Goal: Register for event/course

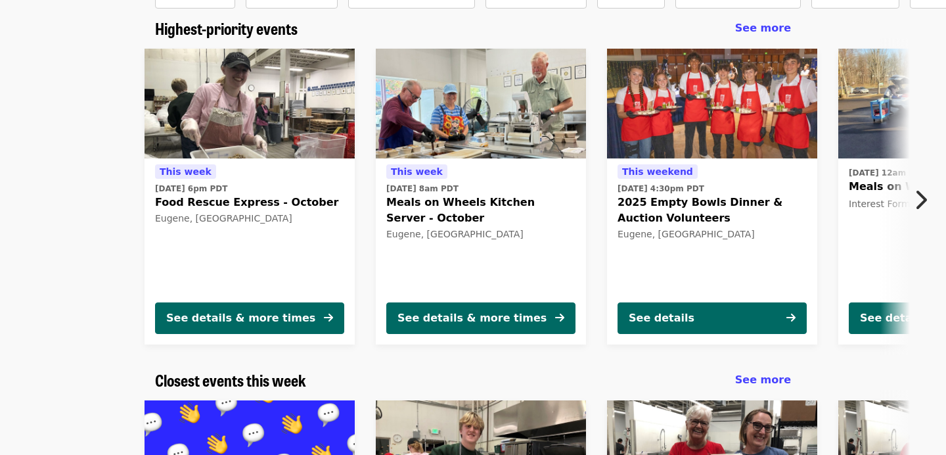
scroll to position [102, 0]
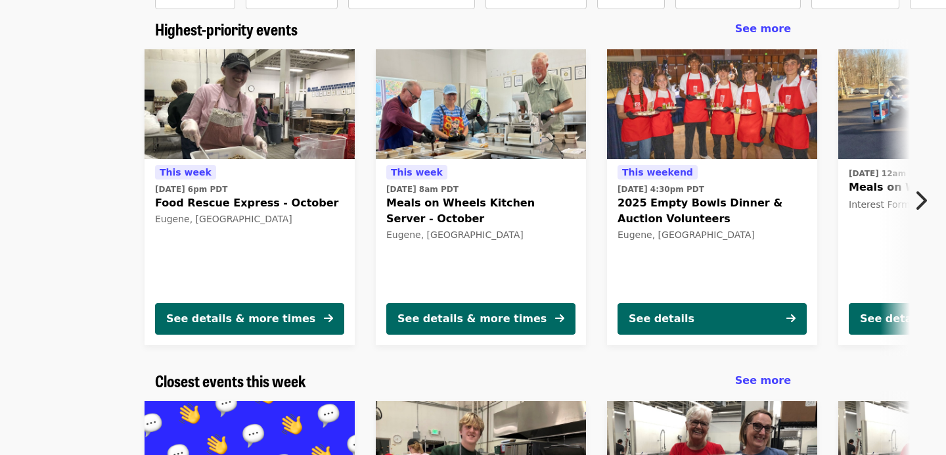
click at [922, 202] on icon "chevron-right icon" at bounding box center [920, 200] width 13 height 25
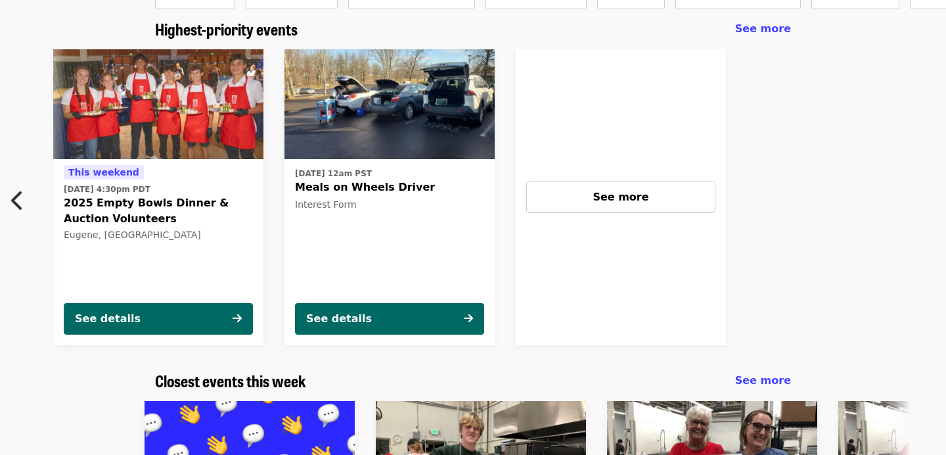
scroll to position [0, 583]
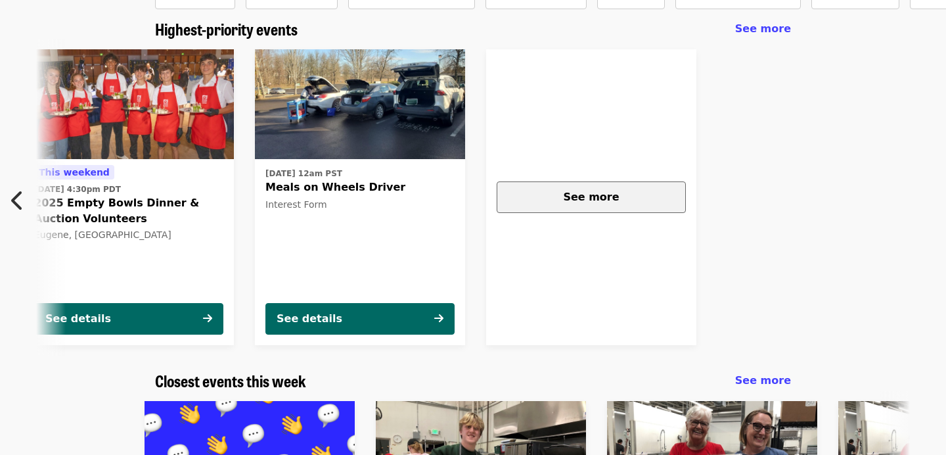
click at [621, 192] on div "See more" at bounding box center [591, 197] width 167 height 16
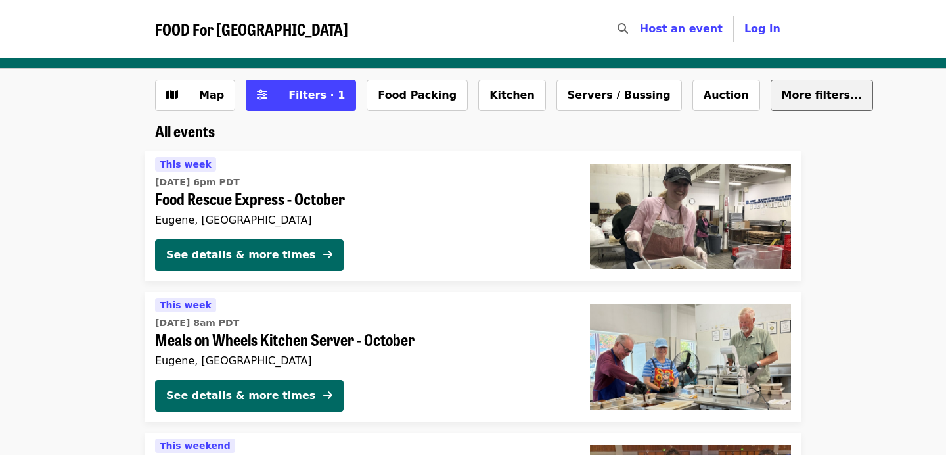
click at [775, 106] on button "More filters..." at bounding box center [822, 95] width 103 height 32
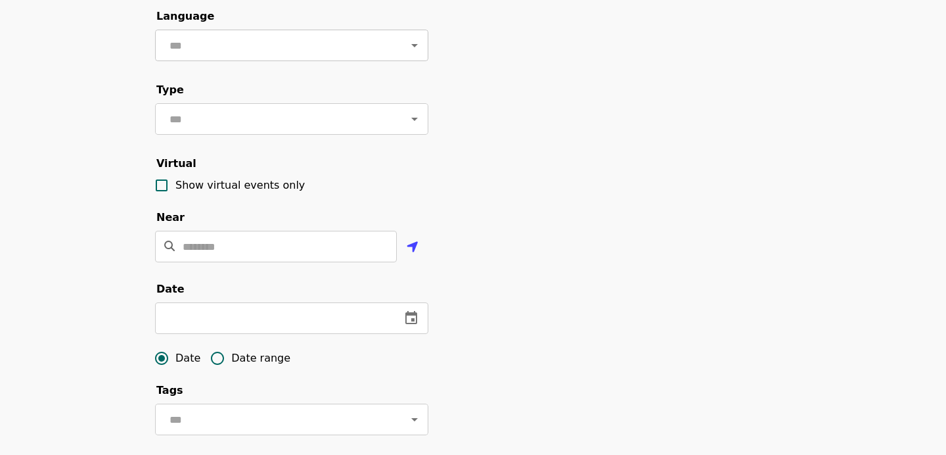
scroll to position [274, 0]
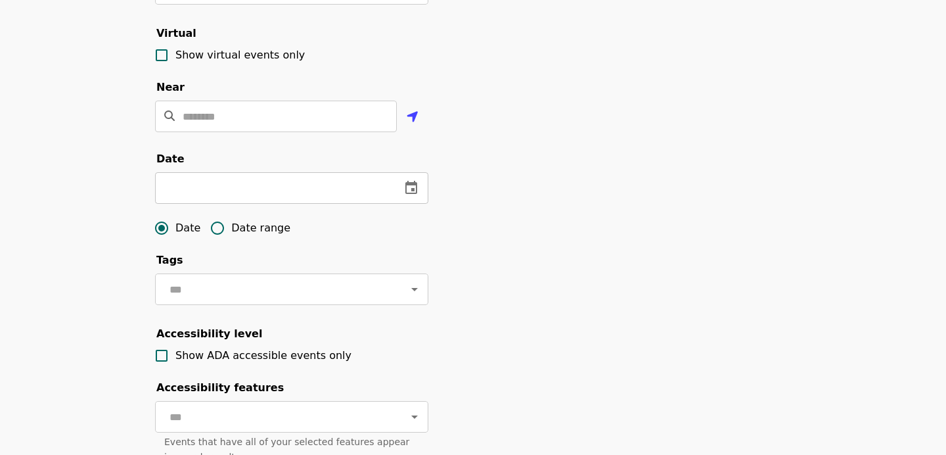
click at [411, 187] on icon "change date" at bounding box center [411, 187] width 12 height 13
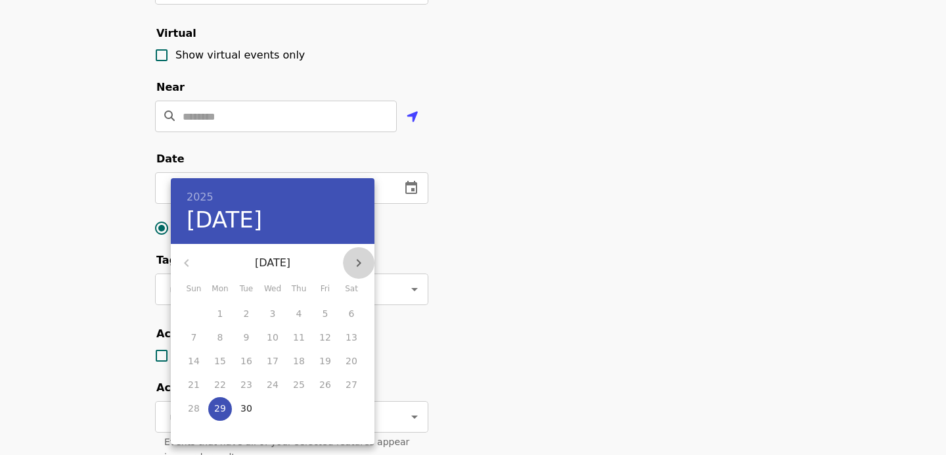
click at [359, 261] on icon "button" at bounding box center [359, 263] width 5 height 8
click at [353, 315] on p "4" at bounding box center [352, 313] width 6 height 13
type input "**********"
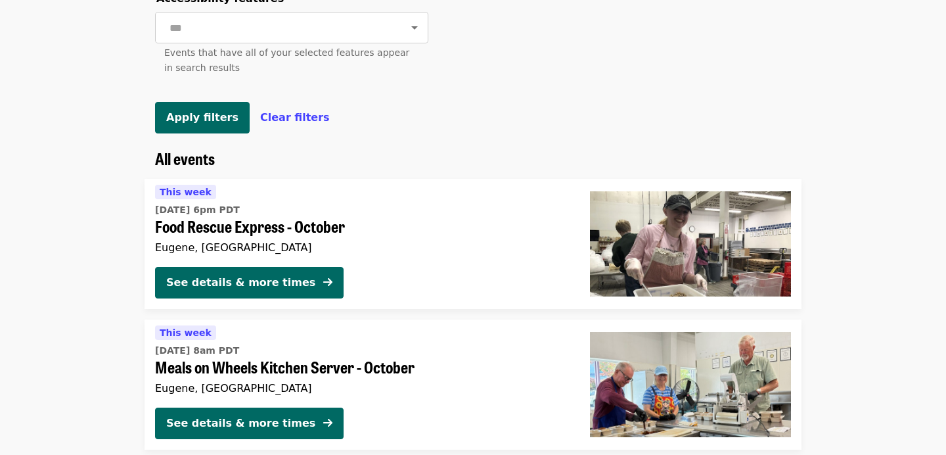
scroll to position [603, 0]
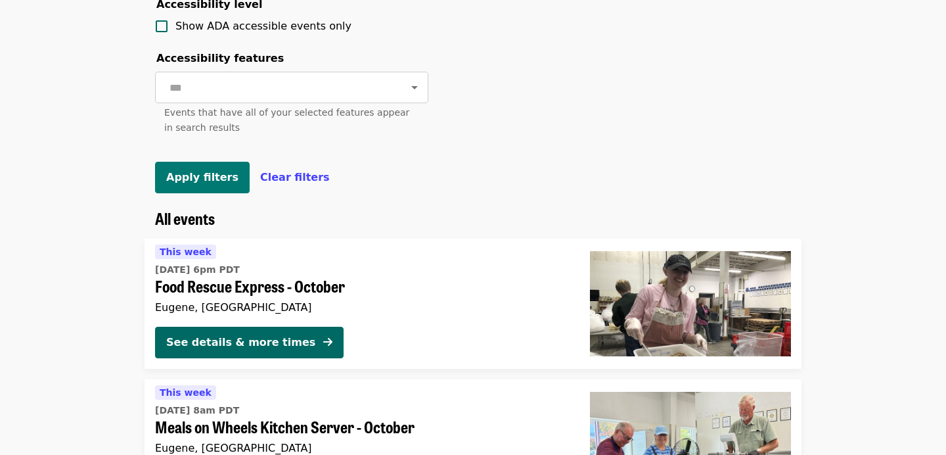
click at [210, 181] on span "Apply filters" at bounding box center [202, 177] width 72 height 12
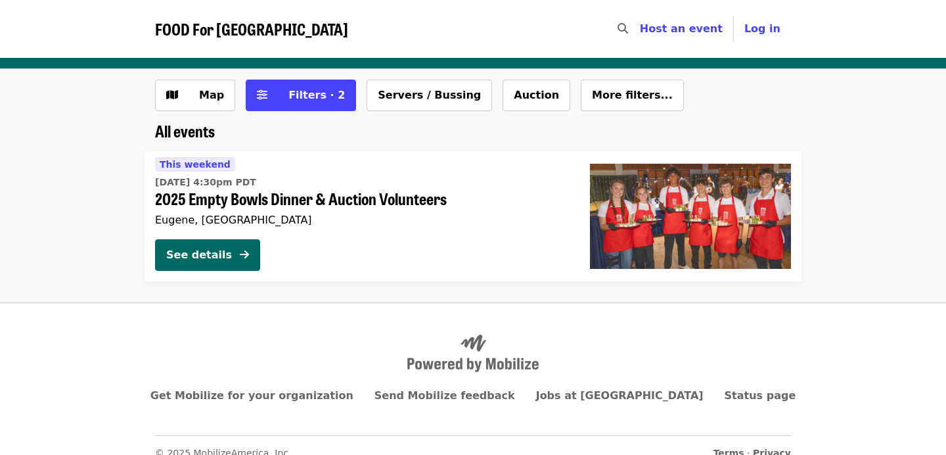
scroll to position [10, 0]
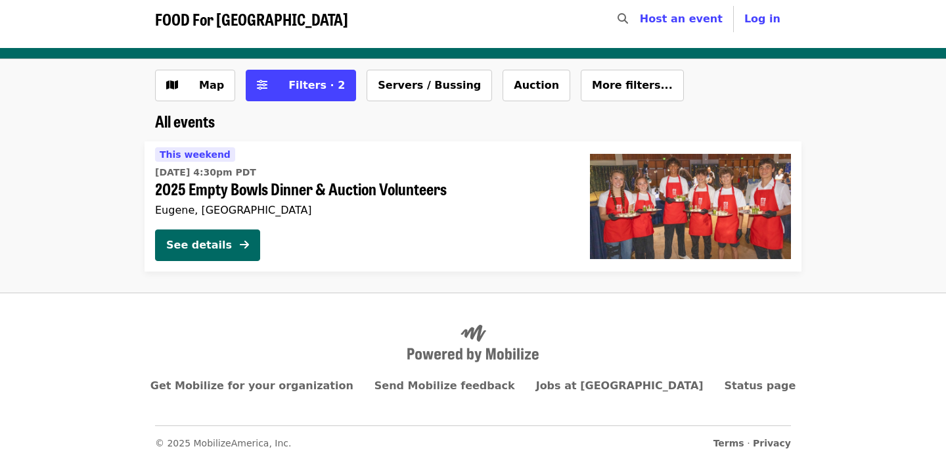
click at [252, 24] on span "FOOD For [GEOGRAPHIC_DATA]" at bounding box center [251, 18] width 193 height 23
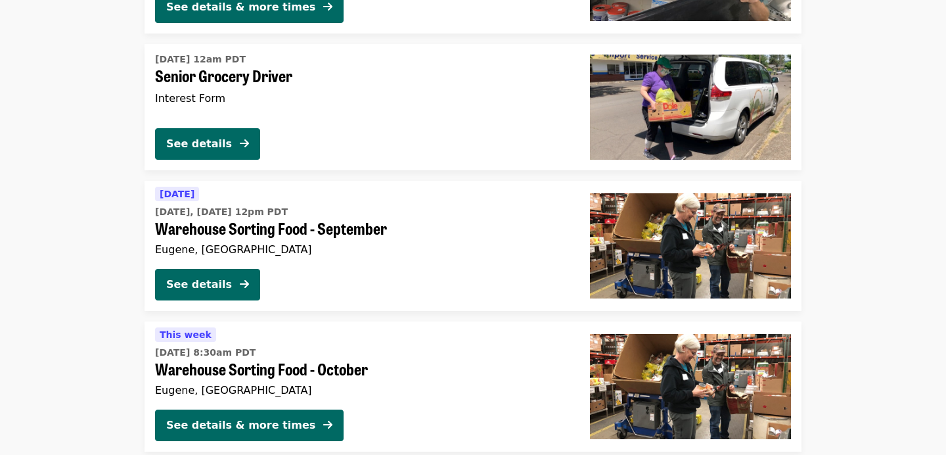
scroll to position [2937, 0]
